Goal: Transaction & Acquisition: Purchase product/service

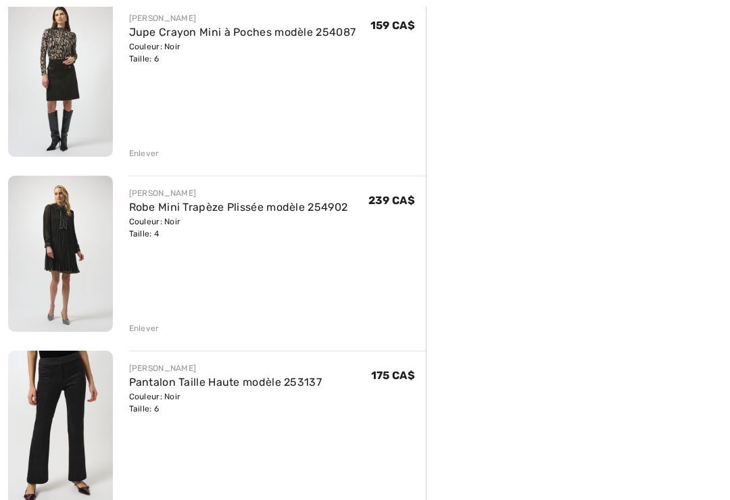
scroll to position [528, 0]
click at [259, 210] on link "Robe Mini Trapèze Plissée modèle 254902" at bounding box center [238, 207] width 219 height 13
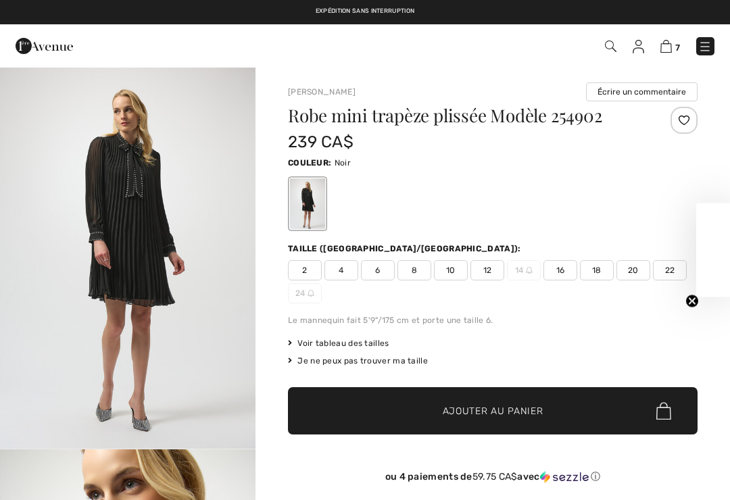
checkbox input "true"
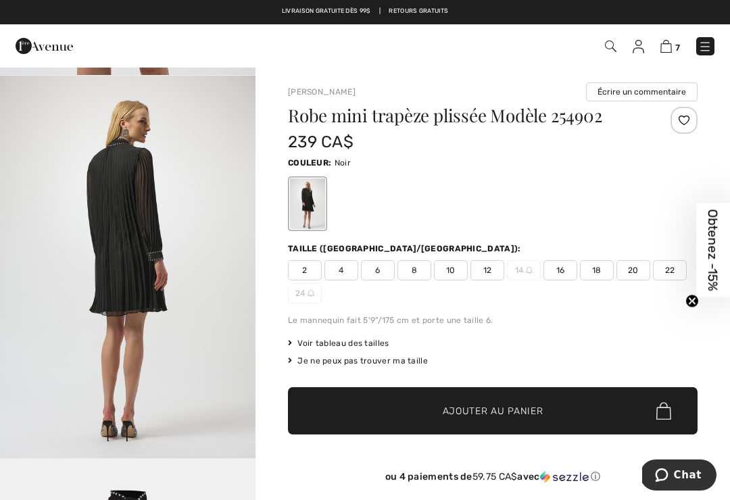
click at [681, 62] on div "7 Commander" at bounding box center [365, 45] width 730 height 43
click at [678, 40] on link "7" at bounding box center [670, 46] width 20 height 16
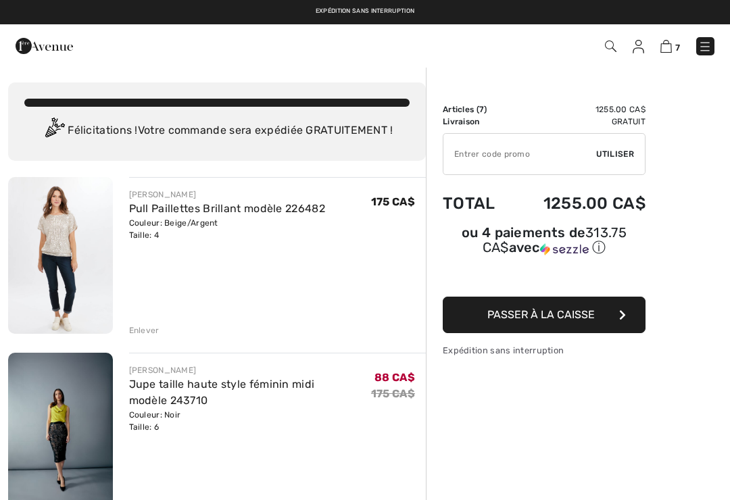
click at [211, 207] on link "Pull Paillettes Brillant modèle 226482" at bounding box center [227, 208] width 196 height 13
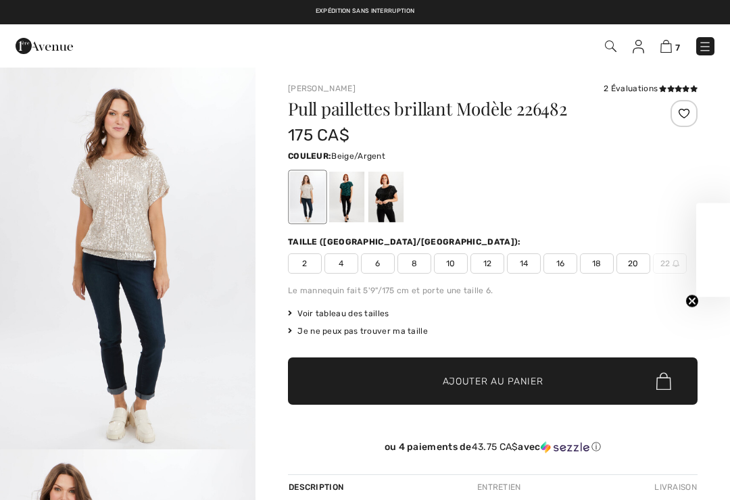
checkbox input "true"
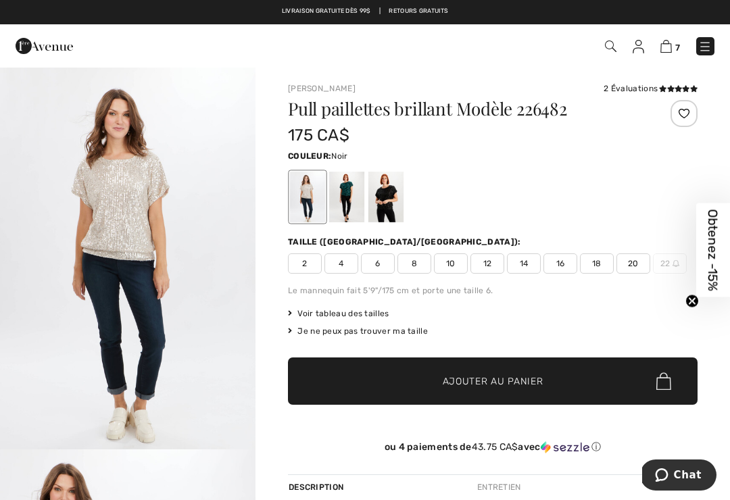
click at [476, 188] on div at bounding box center [492, 197] width 409 height 56
click at [386, 196] on div at bounding box center [385, 197] width 35 height 51
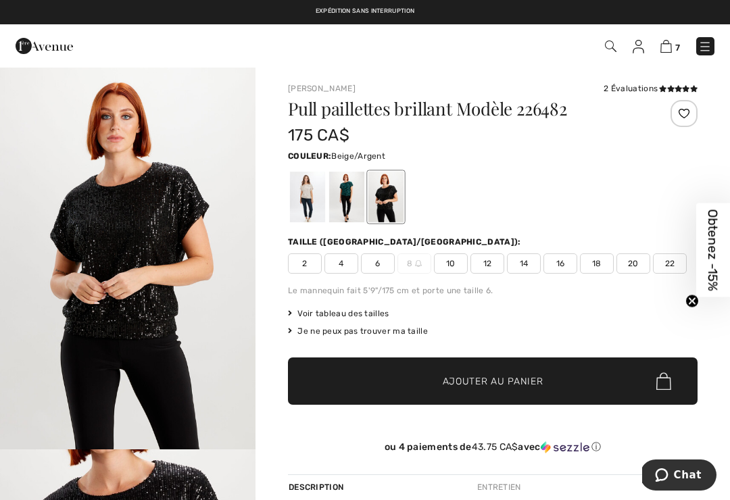
click at [313, 188] on div at bounding box center [307, 197] width 35 height 51
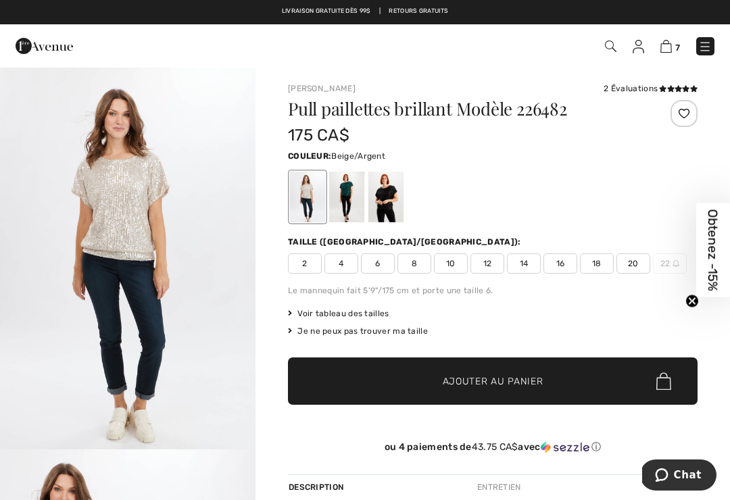
click at [669, 51] on img at bounding box center [665, 46] width 11 height 13
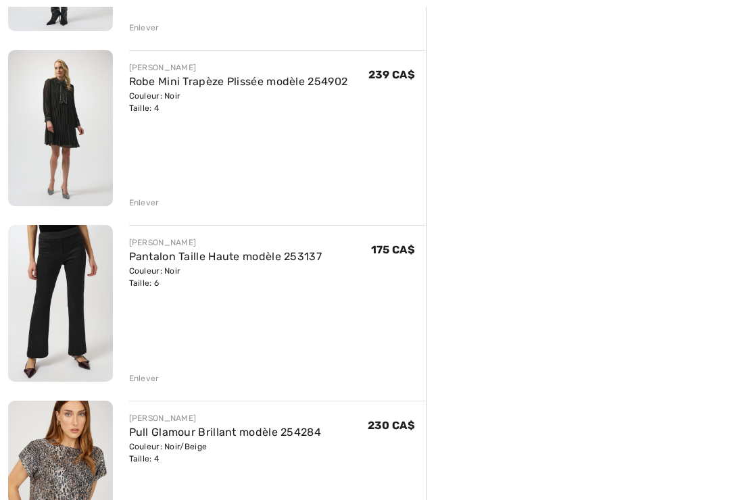
scroll to position [657, 0]
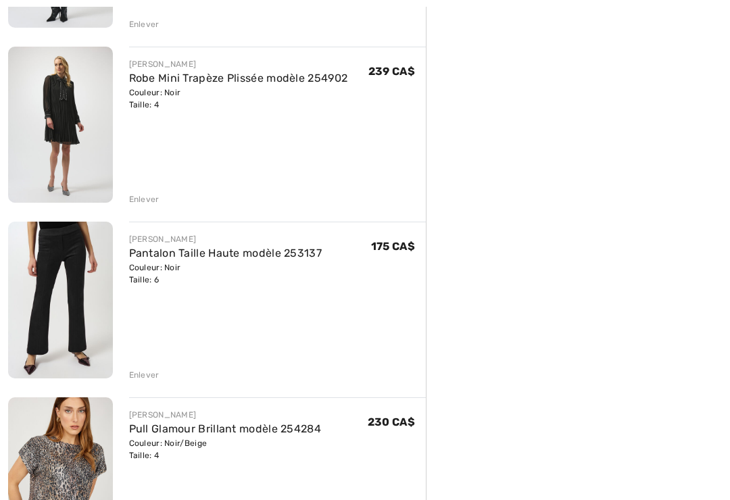
click at [149, 201] on div "Enlever" at bounding box center [144, 199] width 30 height 12
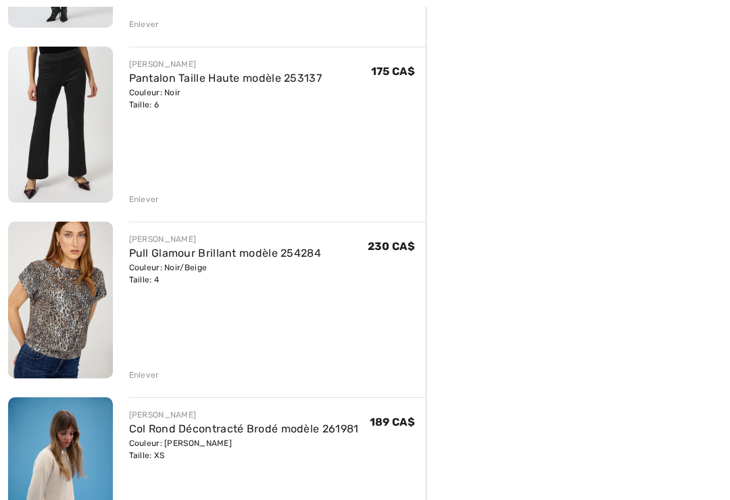
click at [149, 198] on div "Enlever" at bounding box center [144, 199] width 30 height 12
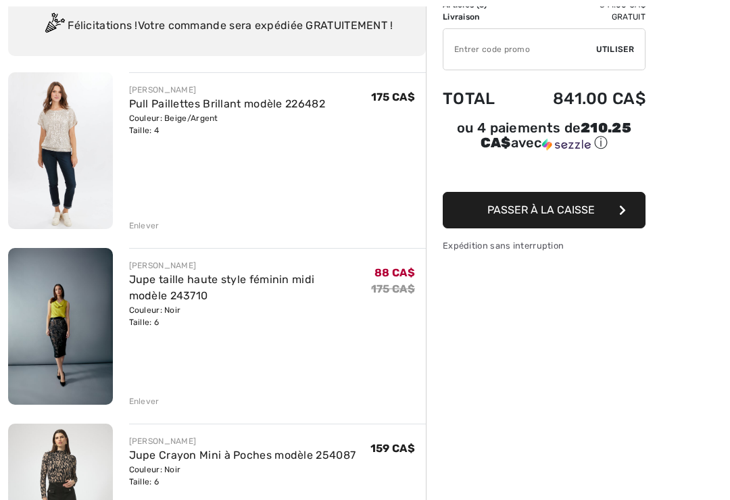
scroll to position [104, 0]
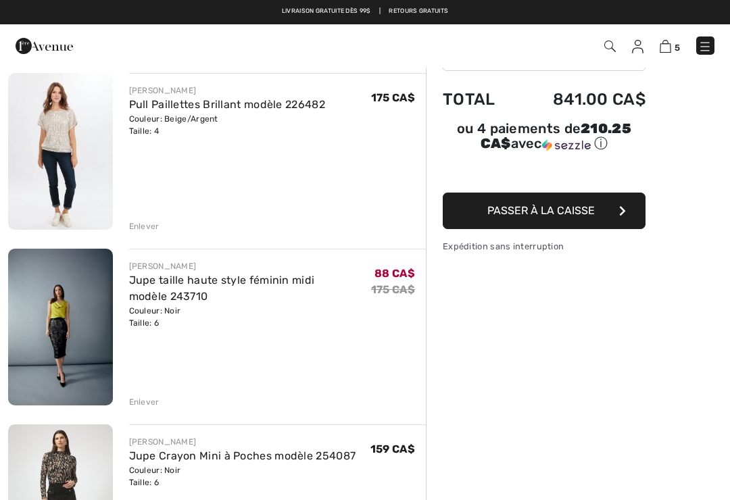
click at [199, 282] on link "Jupe taille haute style féminin midi modèle 243710" at bounding box center [222, 288] width 186 height 29
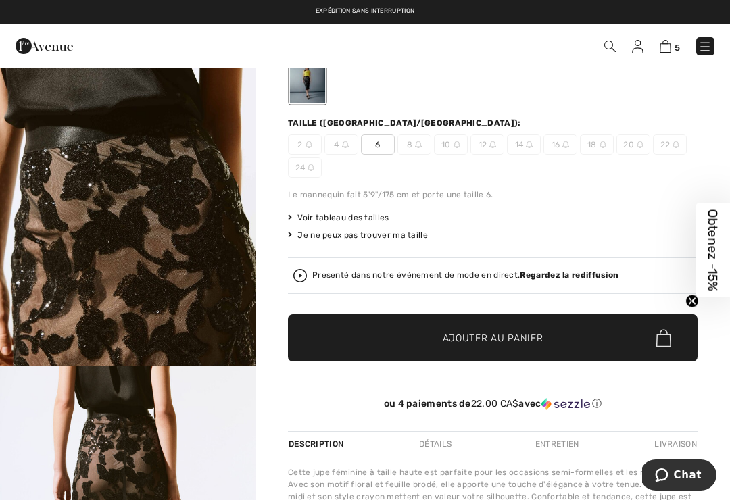
scroll to position [120, 0]
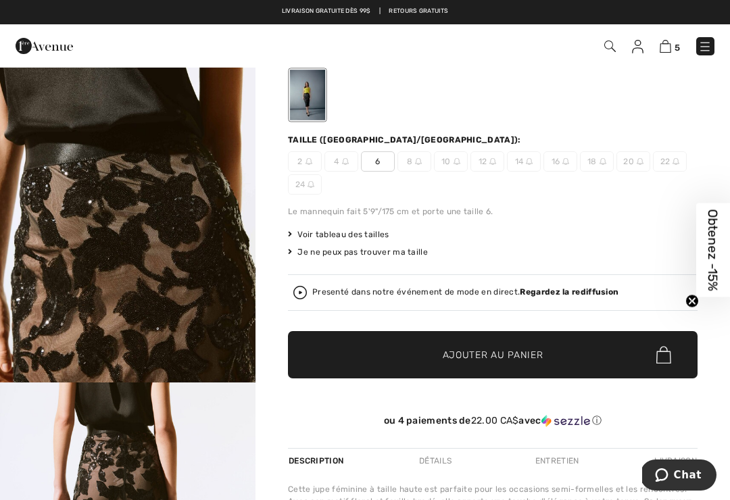
click at [309, 288] on div "Presenté dans notre événement de mode en direct. Regardez la rediffusion" at bounding box center [492, 293] width 399 height 14
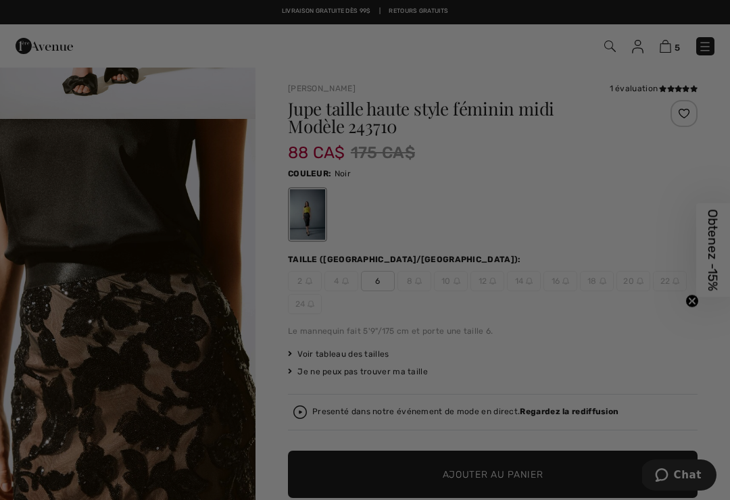
scroll to position [0, 0]
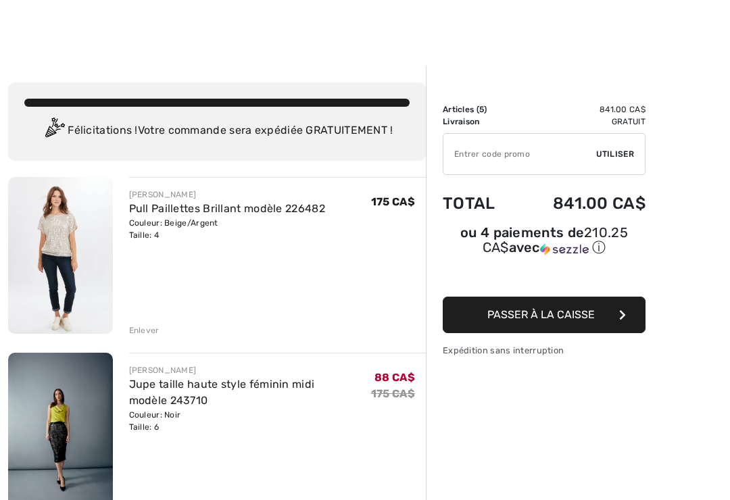
scroll to position [125, 0]
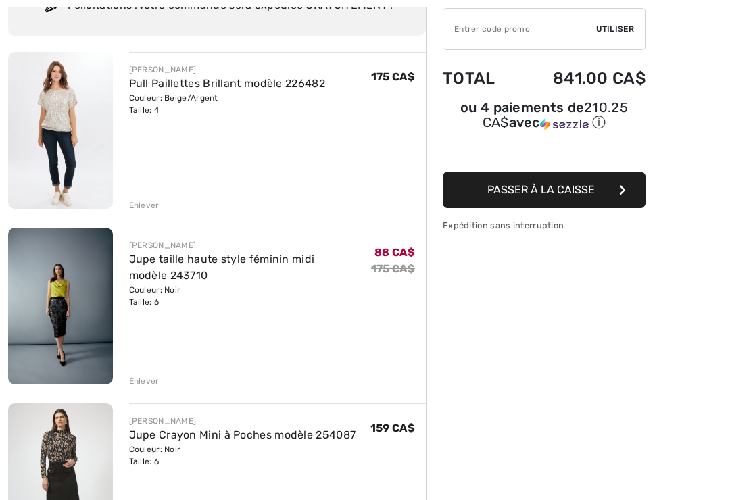
click at [248, 255] on link "Jupe taille haute style féminin midi modèle 243710" at bounding box center [222, 267] width 186 height 29
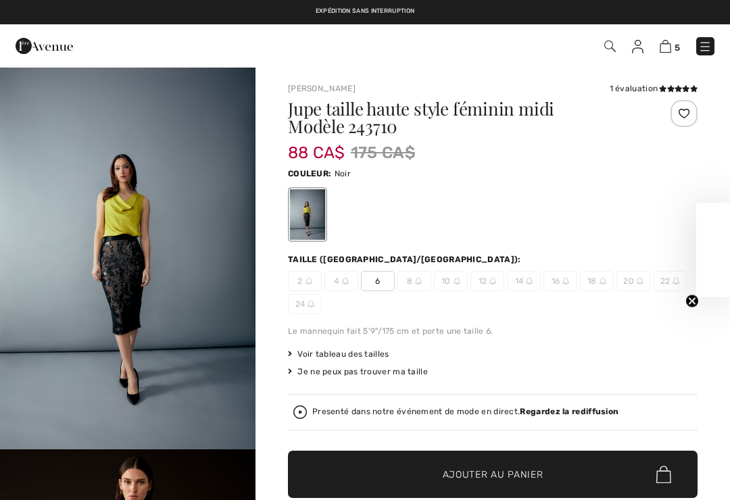
checkbox input "true"
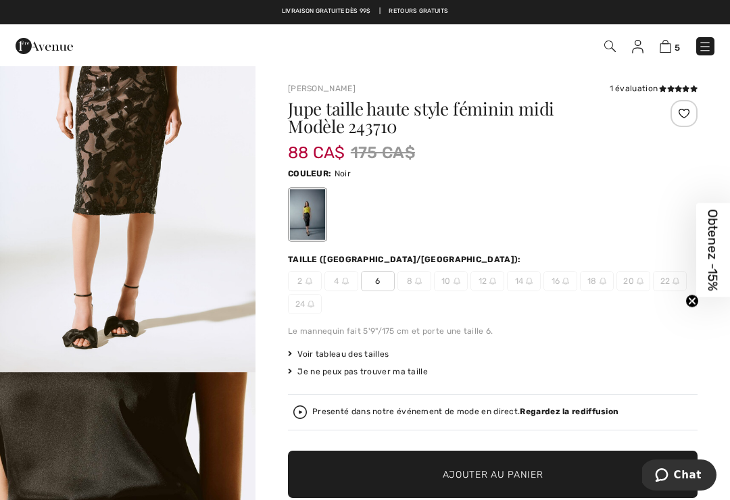
scroll to position [1500, 0]
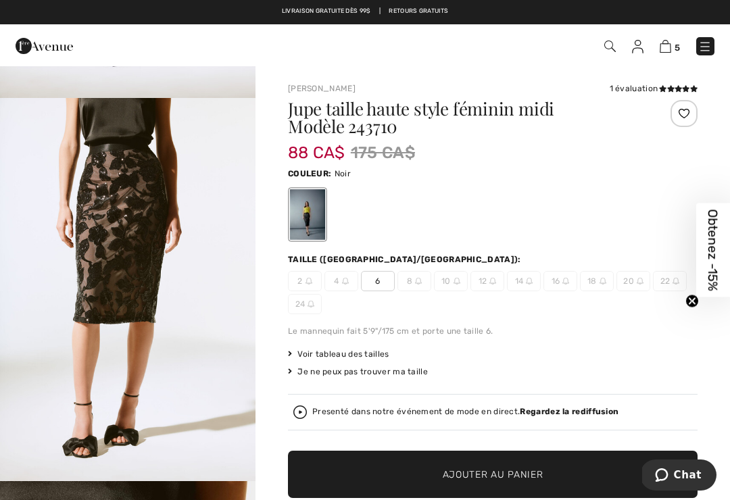
click at [130, 288] on img "4 / 6" at bounding box center [127, 289] width 255 height 383
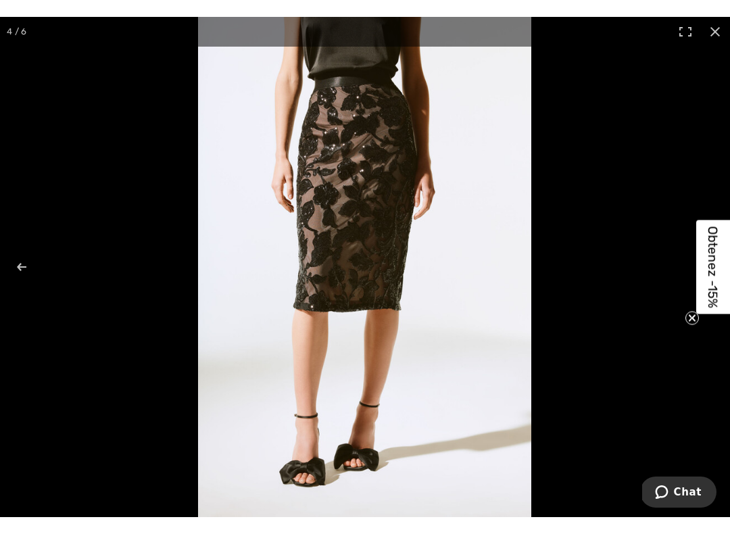
scroll to position [14, 0]
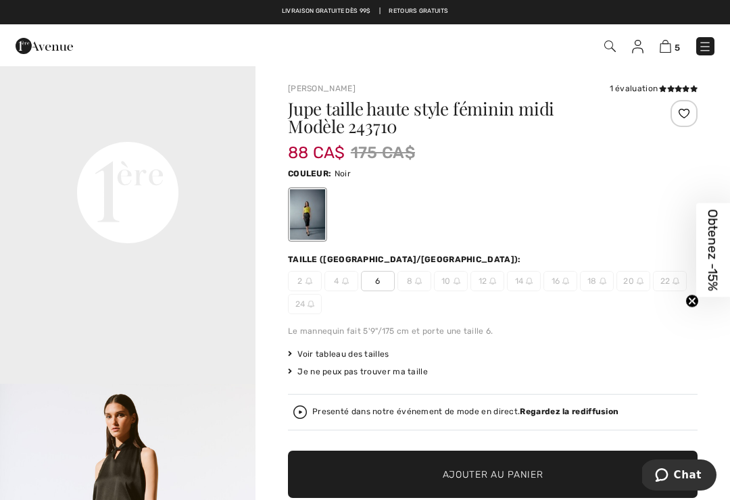
scroll to position [830, 0]
click at [143, 130] on video "Your browser does not support the video tag." at bounding box center [127, 66] width 255 height 128
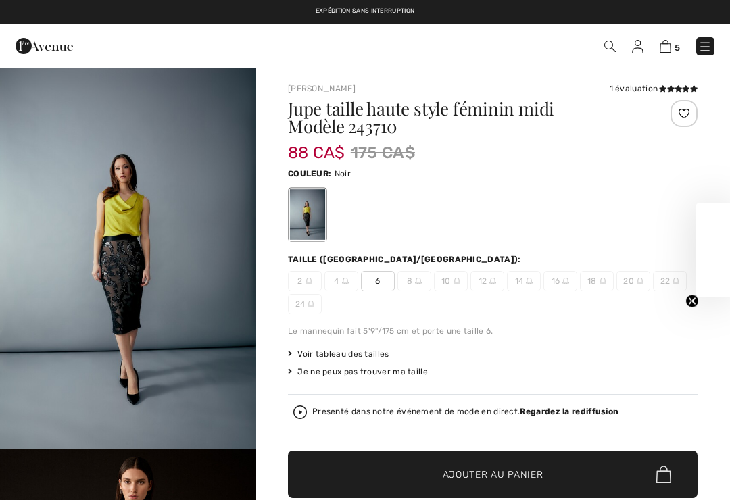
checkbox input "true"
